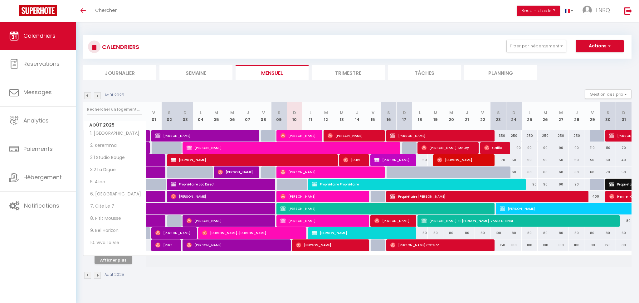
select select
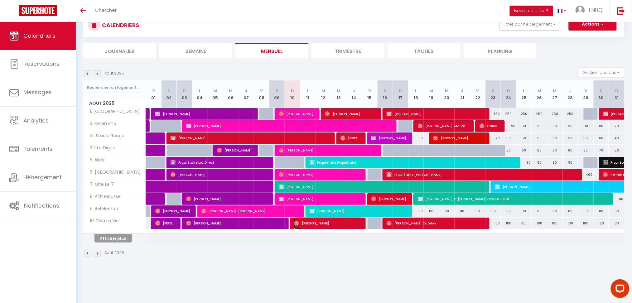
click at [322, 224] on span "[PERSON_NAME]" at bounding box center [328, 223] width 68 height 12
select select "OK"
select select "0"
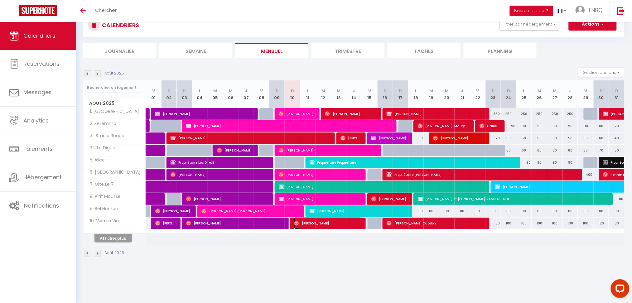
select select "1"
select select
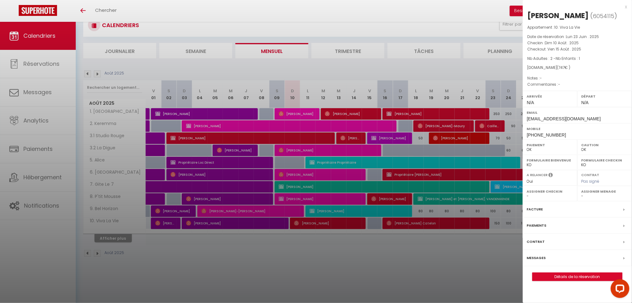
click at [112, 238] on div at bounding box center [316, 151] width 632 height 303
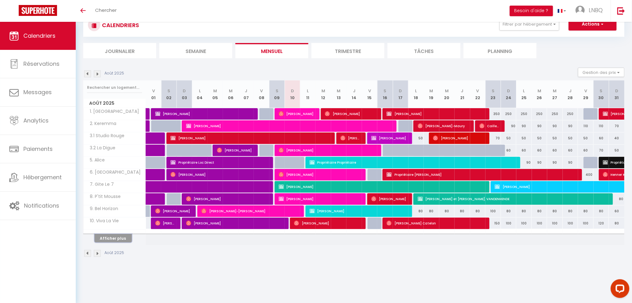
click at [118, 239] on button "Afficher plus" at bounding box center [112, 238] width 37 height 8
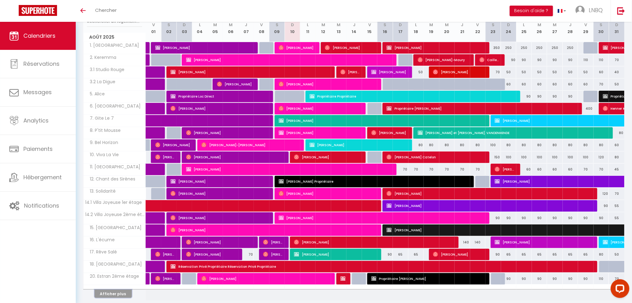
scroll to position [105, 0]
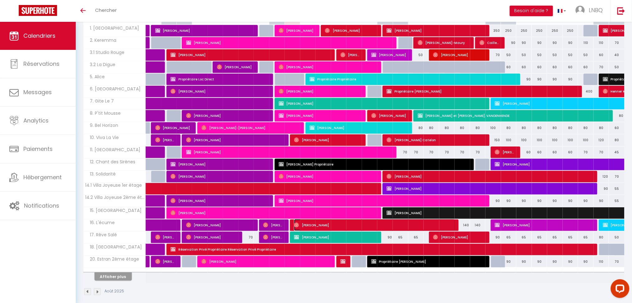
click at [318, 225] on span "Patrizia Ehrhardt" at bounding box center [374, 225] width 161 height 12
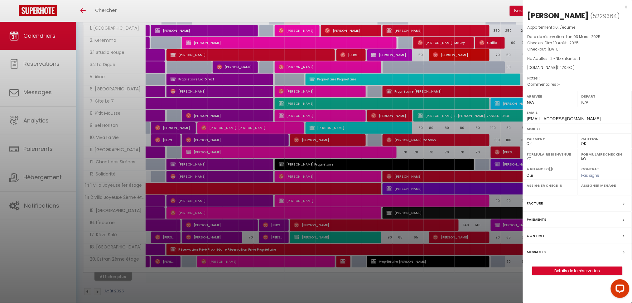
click at [309, 236] on div at bounding box center [316, 151] width 632 height 303
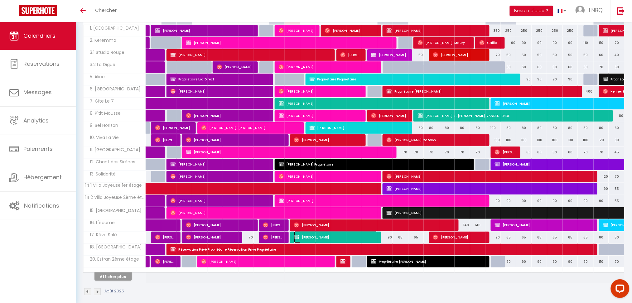
click at [320, 239] on span "Jacqueline Biard" at bounding box center [335, 237] width 83 height 12
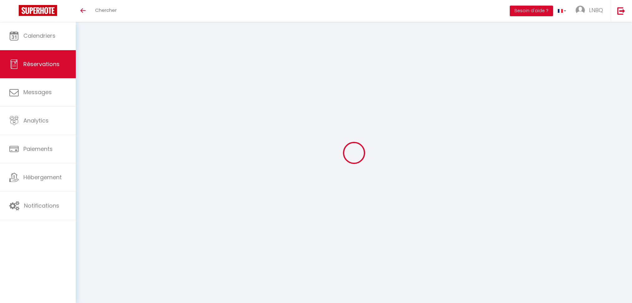
select select
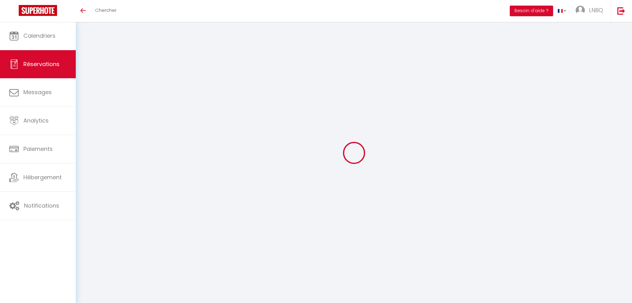
type input "[PERSON_NAME]"
type input "Rouillon"
type input "[EMAIL_ADDRESS][DOMAIN_NAME]"
type input "[PHONE_NUMBER]"
select select "FR"
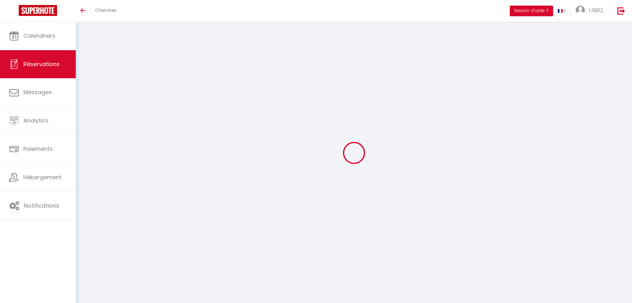
type input "132.5"
select select "60310"
select select "1"
select select
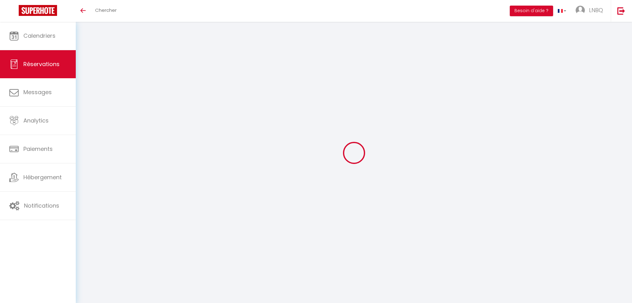
type input "2"
type input "1"
select select "12"
select select
type input "660"
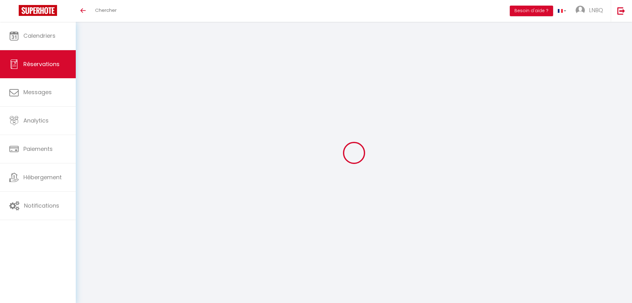
checkbox input "false"
type input "0"
select select "1"
type input "0"
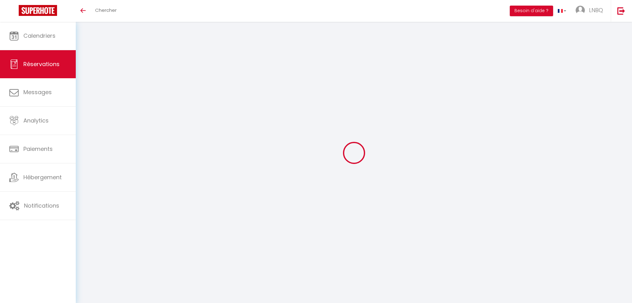
type input "0"
select select
select select "15"
checkbox input "false"
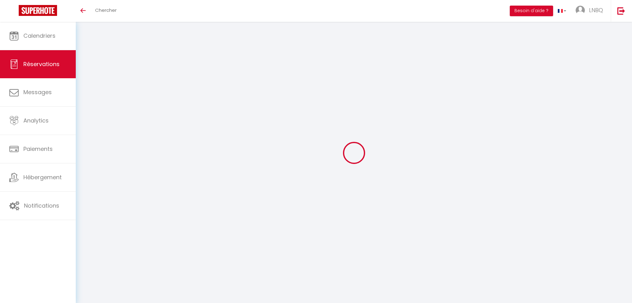
select select
checkbox input "false"
select select
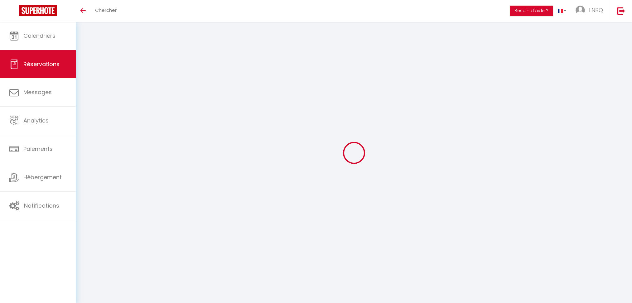
checkbox input "false"
type input "70"
type input "17"
select select
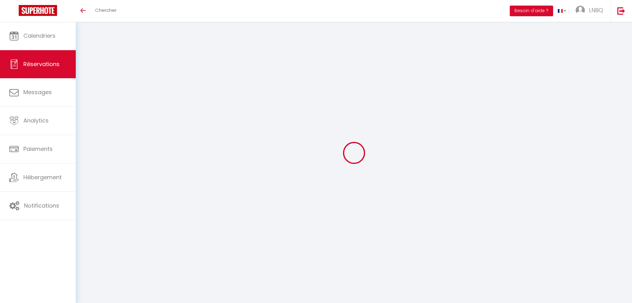
checkbox input "false"
select select
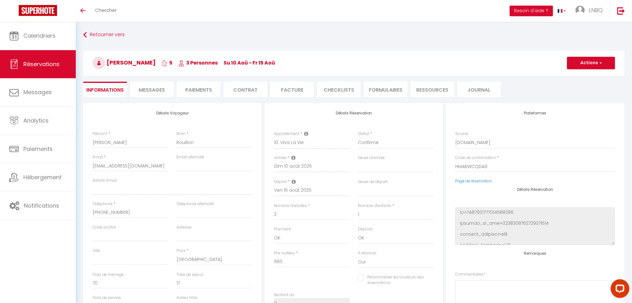
click at [158, 87] on span "Messages" at bounding box center [152, 89] width 26 height 7
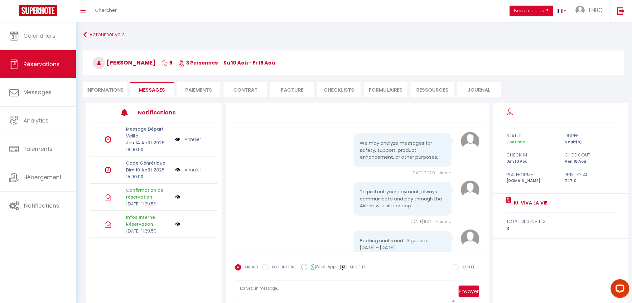
click at [176, 170] on img at bounding box center [177, 169] width 5 height 7
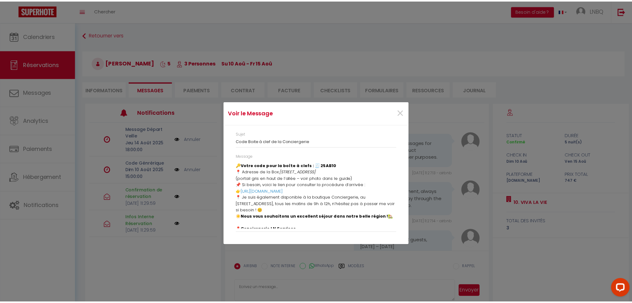
scroll to position [22, 0]
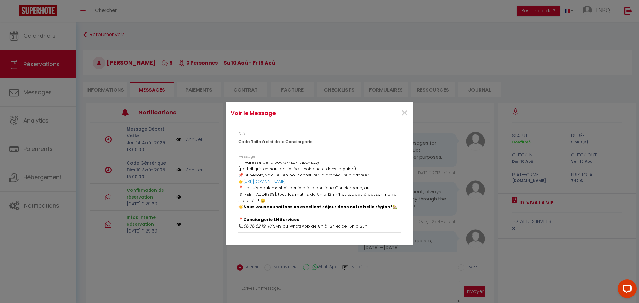
drag, startPoint x: 240, startPoint y: 164, endPoint x: 388, endPoint y: 228, distance: 161.3
click at [388, 228] on div "👋 [PERSON_NAME] , nous espérons que vous avez fait bonne route. 🔑 Votre code po…" at bounding box center [319, 195] width 162 height 67
copy div "👋 [PERSON_NAME] , nous espérons que vous avez fait bonne route. 🔑 Votre code po…"
click at [287, 291] on div "Voir le Message × Sujet Code Boite à clef de la Conciergerie Message 👋 [PERSON_…" at bounding box center [319, 151] width 187 height 303
click at [281, 289] on div "Voir le Message × Sujet Code Boite à clef de la Conciergerie Message 👋 [PERSON_…" at bounding box center [319, 151] width 187 height 303
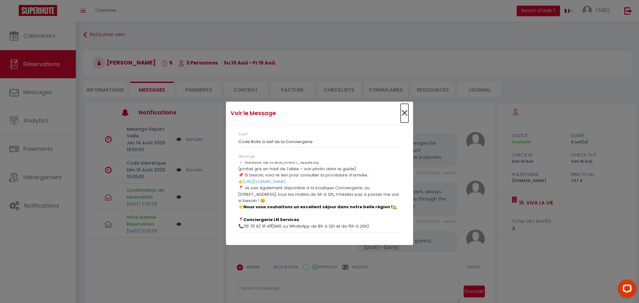
click at [400, 110] on span "×" at bounding box center [404, 113] width 8 height 19
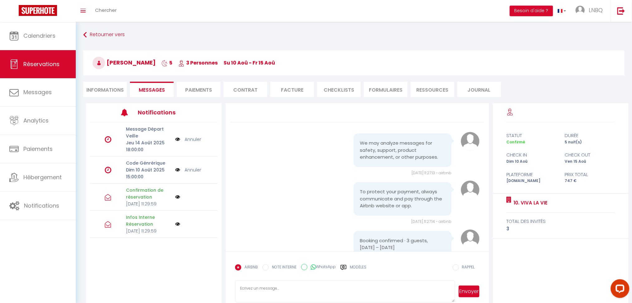
click at [252, 289] on textarea at bounding box center [345, 292] width 220 height 22
paste textarea "👋 [PERSON_NAME], nous espérons que vous avez fait bonne route. 🔑 Votre code pou…"
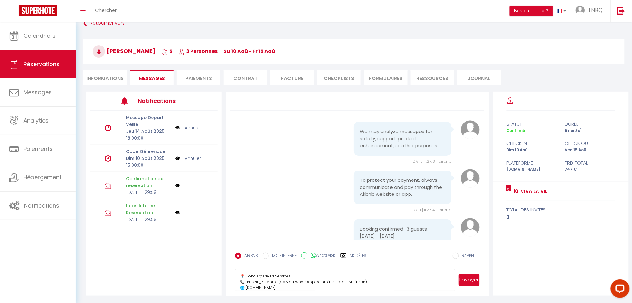
scroll to position [22, 0]
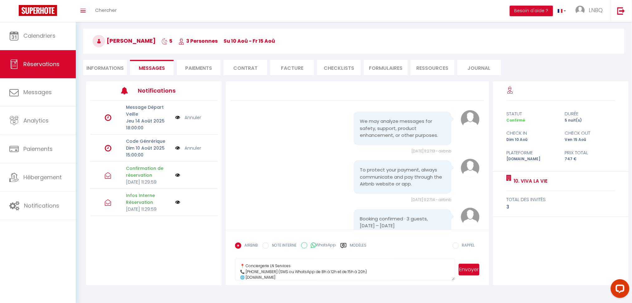
type textarea "👋 [PERSON_NAME], nous espérons que vous avez fait bonne route. 🔑 Votre code pou…"
drag, startPoint x: 453, startPoint y: 281, endPoint x: 453, endPoint y: 289, distance: 8.1
click at [453, 289] on div "Retourner vers [PERSON_NAME] 5 3 Personnes Su 10 Aoû - Fr 15 Aoû Actions Enregi…" at bounding box center [354, 146] width 556 height 293
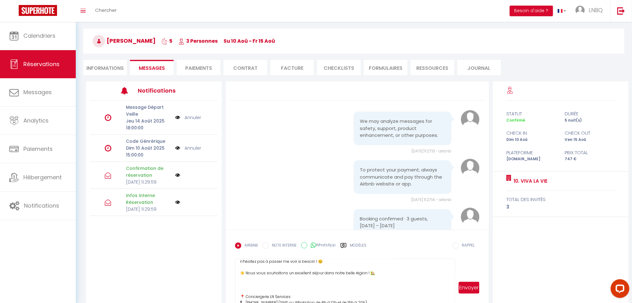
scroll to position [64, 0]
drag, startPoint x: 452, startPoint y: 279, endPoint x: 451, endPoint y: 315, distance: 35.9
click at [451, 281] on html "Questions et aide sur la MIGRATION - [GEOGRAPHIC_DATA] ouverte de 13 à 14h puis…" at bounding box center [316, 129] width 632 height 303
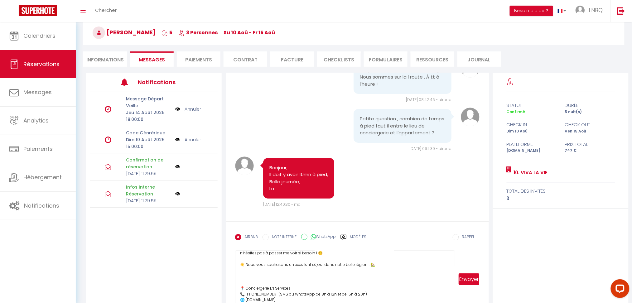
scroll to position [47, 0]
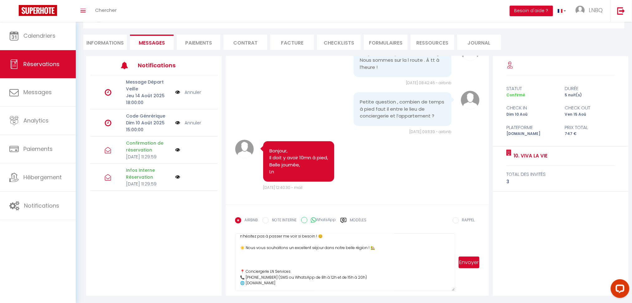
click at [463, 266] on button "Envoyer" at bounding box center [469, 263] width 21 height 12
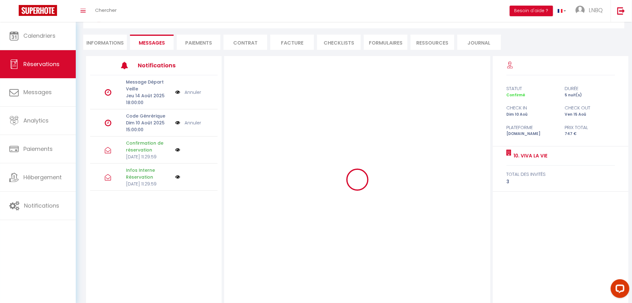
scroll to position [0, 0]
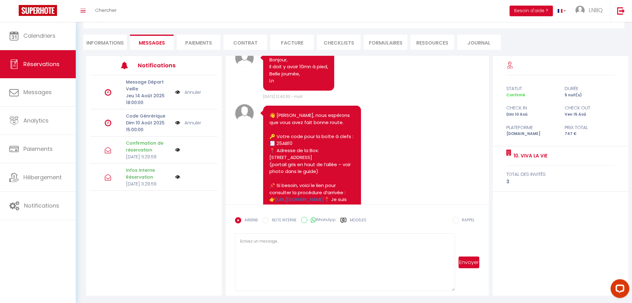
click at [193, 122] on link "Annuler" at bounding box center [193, 122] width 17 height 7
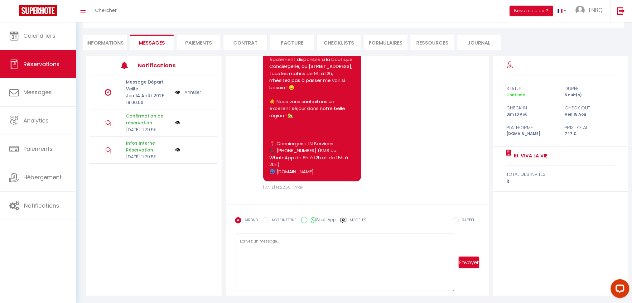
scroll to position [1190, 0]
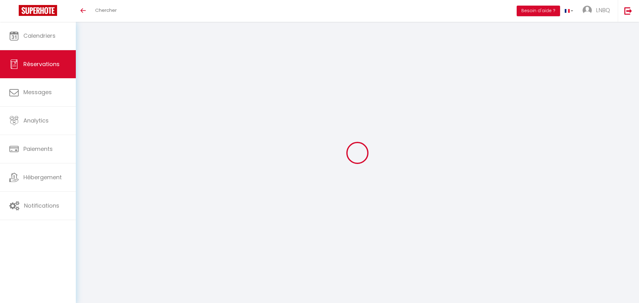
select select
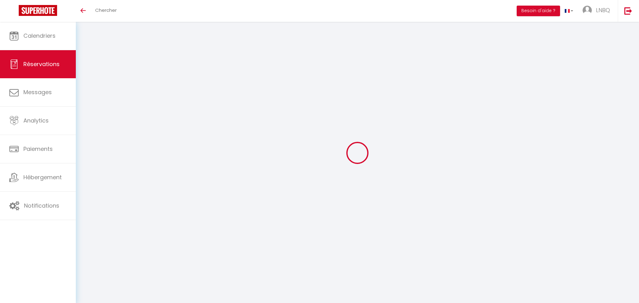
type input "Patrizia"
type input "Ehrhardt"
type input "zgxkg2qzdnjyzjty5sfbppcdzjsq@reply.superhote.com"
select select "DE"
type input "262.08"
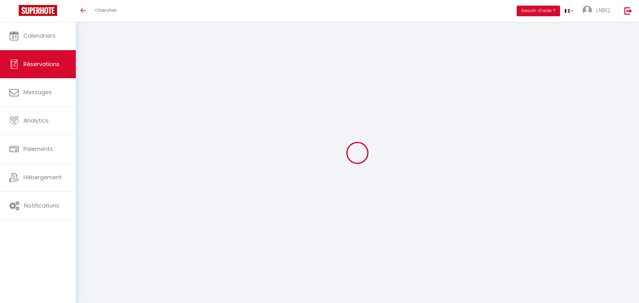
select select "29602"
select select "1"
select select
type input "2"
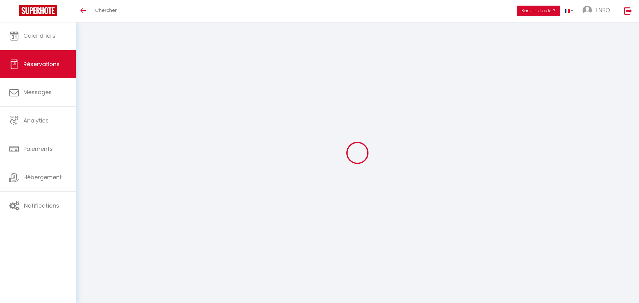
type input "1"
select select "12"
select select
type input "1356"
checkbox input "false"
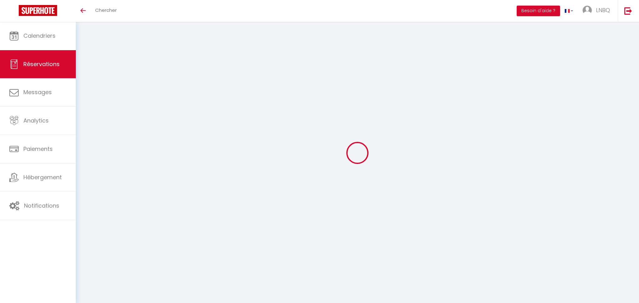
type input "0"
select select "1"
type input "0"
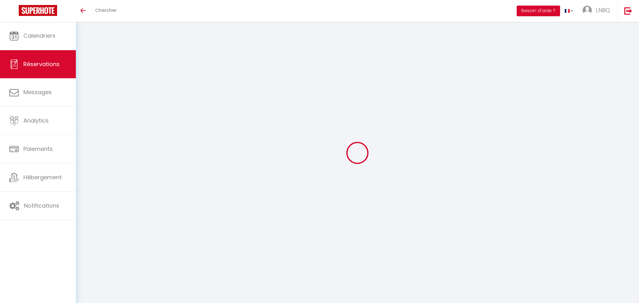
select select
select select "15"
checkbox input "false"
select select
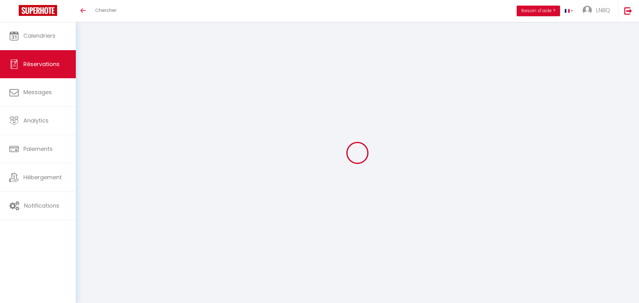
select select
checkbox input "false"
select select
checkbox input "false"
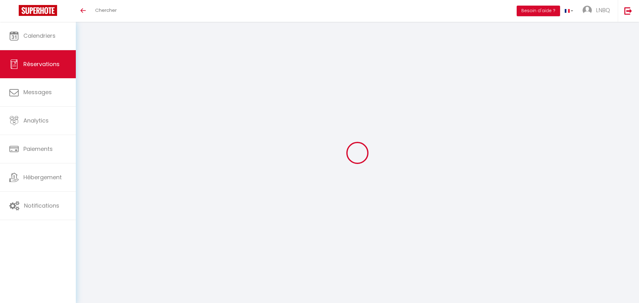
type input "80"
type input "37.4"
select select
checkbox input "false"
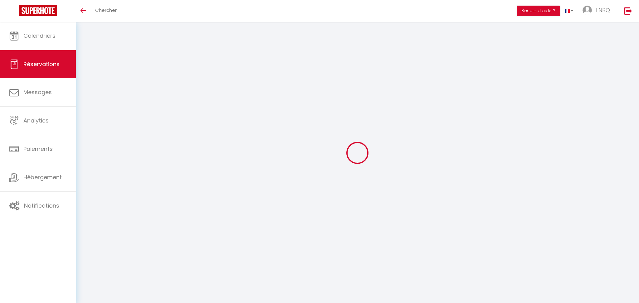
select select
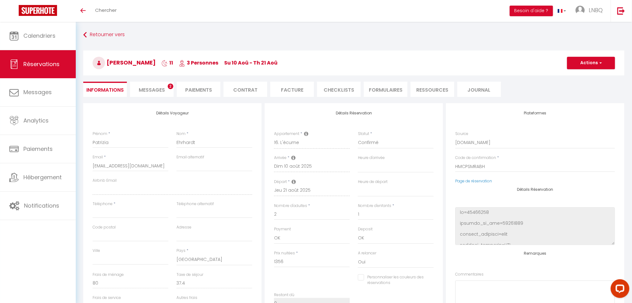
click at [150, 87] on span "Messages" at bounding box center [152, 89] width 26 height 7
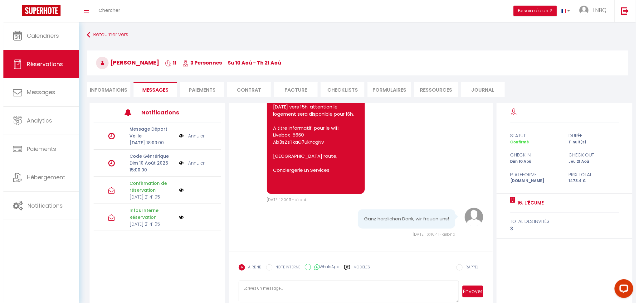
scroll to position [22, 0]
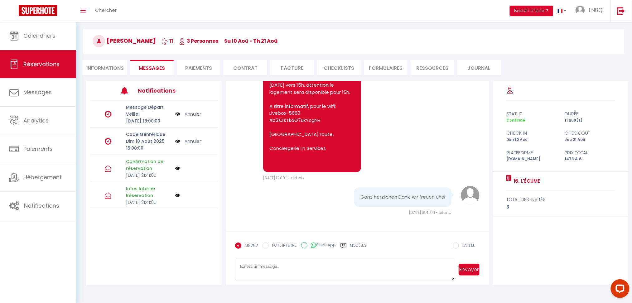
click at [177, 145] on img at bounding box center [177, 141] width 5 height 7
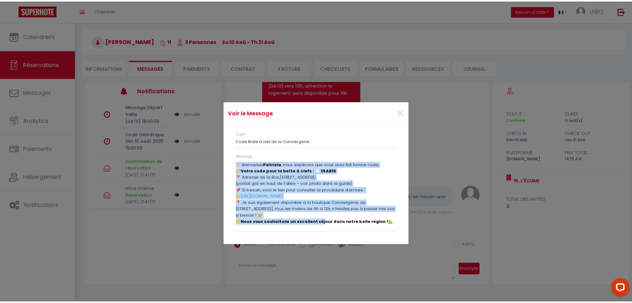
scroll to position [22, 0]
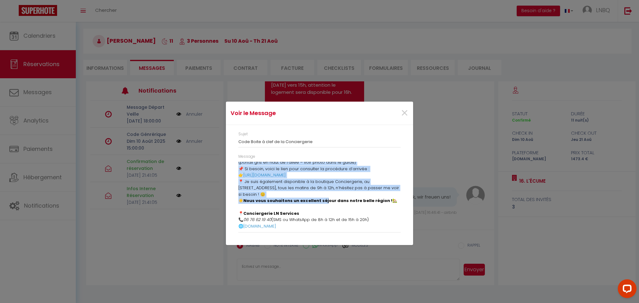
drag, startPoint x: 240, startPoint y: 166, endPoint x: 331, endPoint y: 231, distance: 111.9
click at [331, 231] on div "Message 👋 Bienvenue Patrizia , nous espérons que vous avez fait bonne route. 🔑 …" at bounding box center [319, 193] width 162 height 79
copy div "👋 Bienvenue Patrizia , nous espérons que vous avez fait bonne route. 🔑 Votre co…"
click at [403, 114] on span "×" at bounding box center [404, 113] width 8 height 19
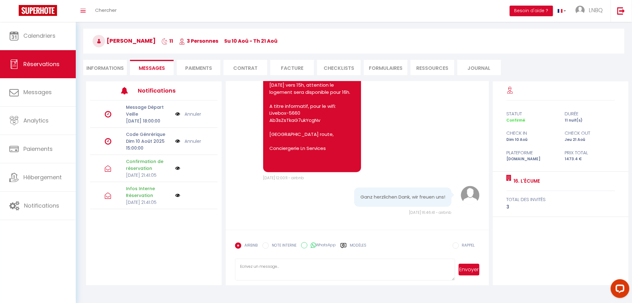
click at [268, 268] on textarea at bounding box center [345, 270] width 220 height 22
paste textarea "👋 Bienvenue Patrizia, nous espérons que vous avez fait bonne route. 🔑 Votre cod…"
type textarea "👋 Bienvenue Patrizia, nous espérons que vous avez fait bonne route. 🔑 Votre cod…"
click at [475, 271] on button "Envoyer" at bounding box center [469, 270] width 21 height 12
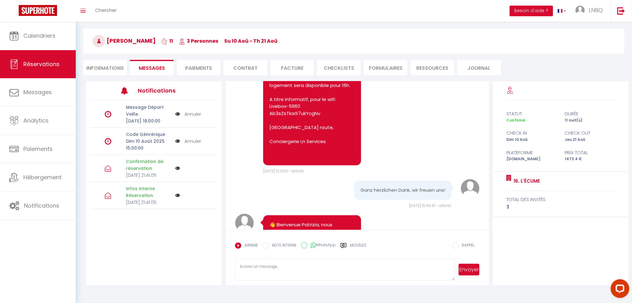
click at [196, 145] on link "Annuler" at bounding box center [193, 141] width 17 height 7
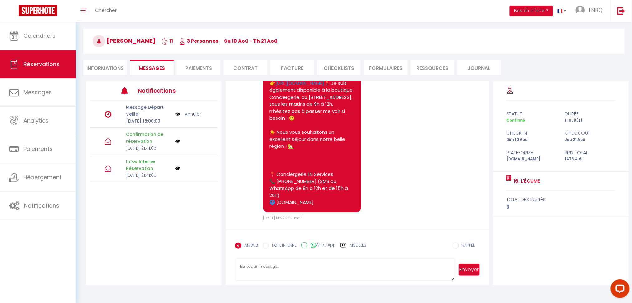
scroll to position [868, 0]
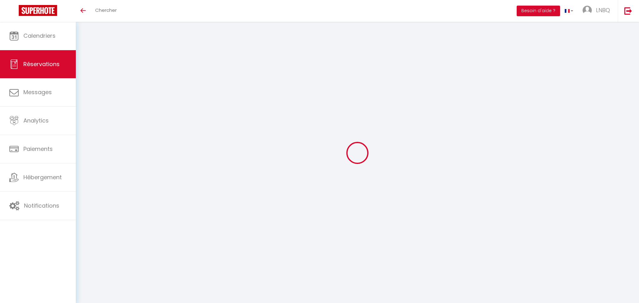
select select
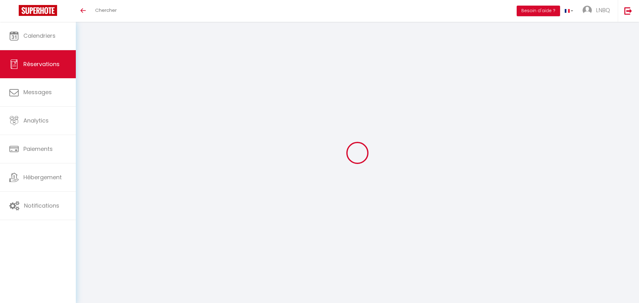
type input "Jacqueline"
type input "Biard"
type input "jbiard@wanadoo.fr"
type input "0615300410"
type input "02850"
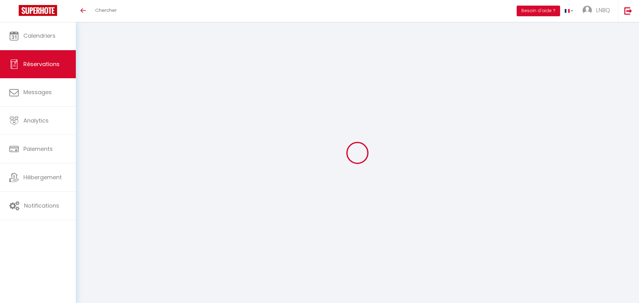
type input "1 RUE DU CHATEAU"
type input "PASSY SUR MARNE"
select select "FR"
select select "60320"
select select "1"
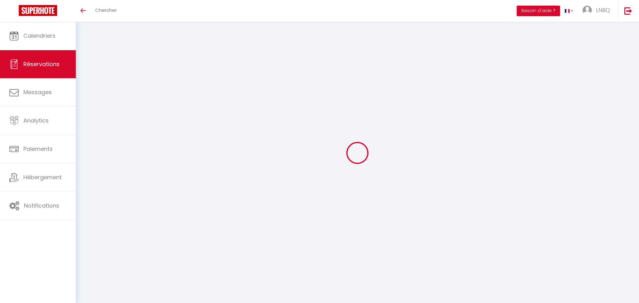
type input "Dim 10 Août 2025"
select select
type input "Sam 16 Août 2025"
select select
type input "2"
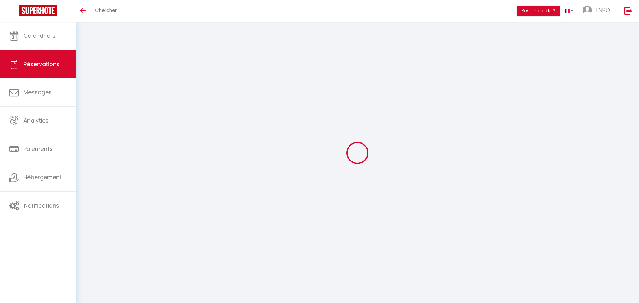
select select "12"
select select "15"
type input "390"
checkbox input "false"
type input "0"
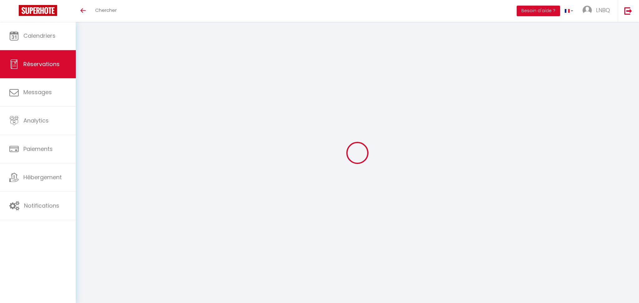
type input "0"
select select
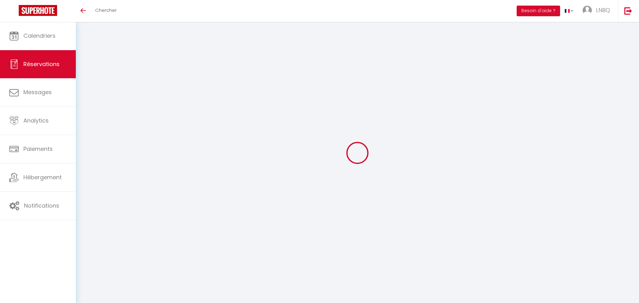
checkbox input "false"
select select
checkbox input "false"
select select
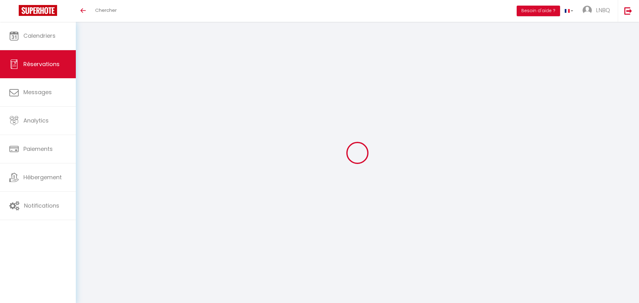
select select
checkbox input "false"
select select
checkbox input "false"
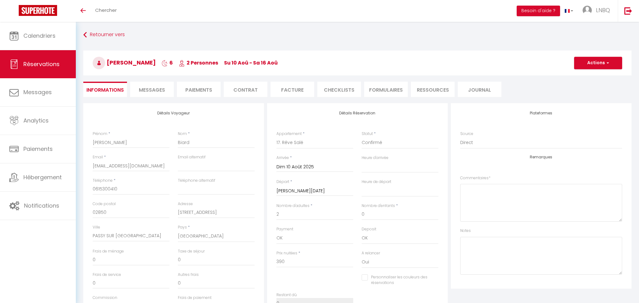
type input "60"
type input "9.6"
select select
checkbox input "false"
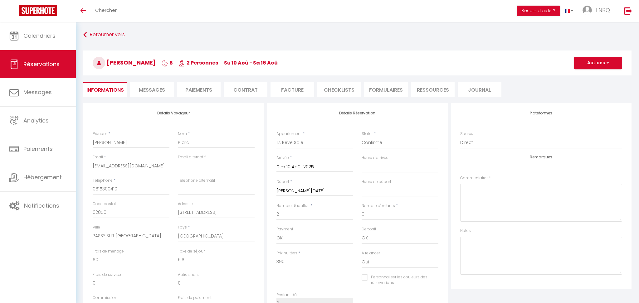
select select
click at [162, 95] on li "Messages" at bounding box center [152, 89] width 44 height 15
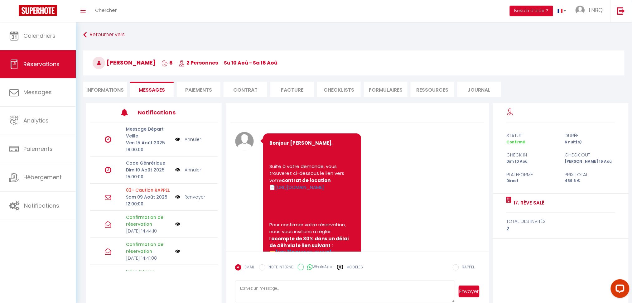
click at [175, 170] on img at bounding box center [177, 169] width 5 height 7
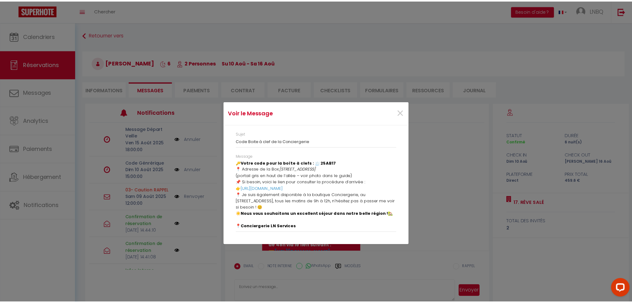
scroll to position [22, 0]
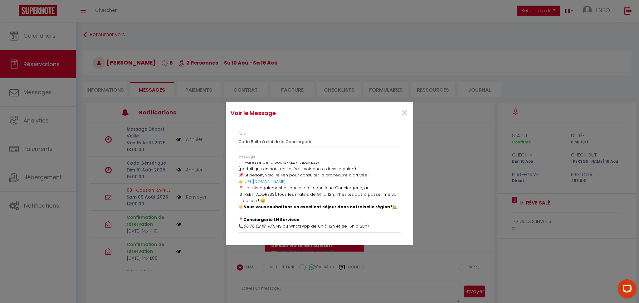
drag, startPoint x: 239, startPoint y: 164, endPoint x: 386, endPoint y: 231, distance: 161.7
click at [386, 231] on div "Message 👋 Bienvenue Jacqueline , nous espérons que vous avez fait bonne route. …" at bounding box center [319, 193] width 162 height 79
copy div "👋 Bienvenue Jacqueline , nous espérons que vous avez fait bonne route. 🔑 Votre …"
click at [405, 116] on span "×" at bounding box center [404, 113] width 8 height 19
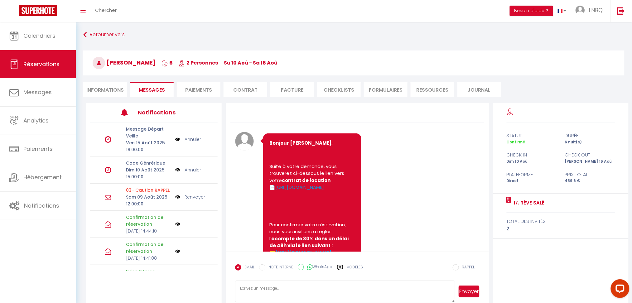
click at [292, 291] on textarea at bounding box center [345, 292] width 220 height 22
paste textarea "👋 Bienvenue Jacqueline, nous espérons que vous avez fait bonne route. 🔑 Votre c…"
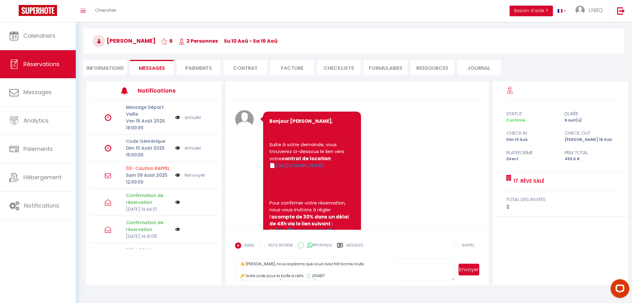
scroll to position [0, 0]
click at [338, 275] on textarea "👋 Bienvenue Jacqueline, nous espérons que vous avez fait bonne route. 🔑 Votre c…" at bounding box center [345, 270] width 220 height 22
click at [335, 276] on textarea "👋 Bienvenue Jacqueline, nous espérons que vous avez fait bonne route. 🔑 Votre c…" at bounding box center [345, 270] width 220 height 22
type textarea "👋 Bienvenue Jacqueline, nous espérons que vous avez fait bonne route. 🔑 Votre c…"
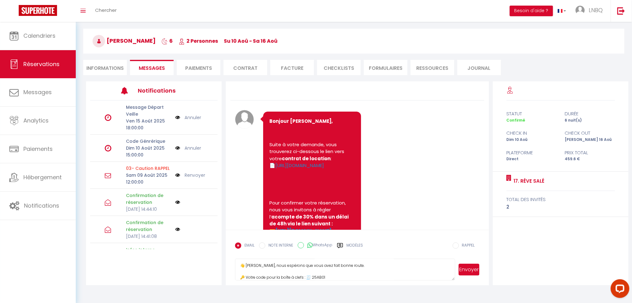
click at [464, 271] on button "Envoyer" at bounding box center [469, 270] width 21 height 12
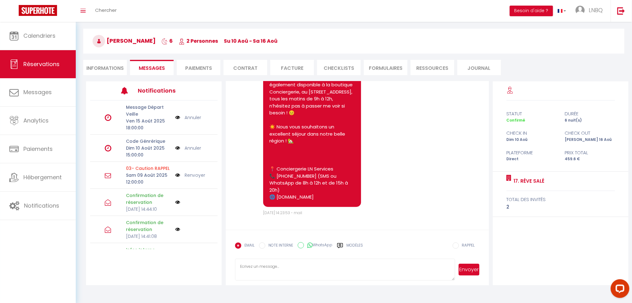
click at [187, 147] on link "Annuler" at bounding box center [193, 148] width 17 height 7
